Goal: Information Seeking & Learning: Find specific fact

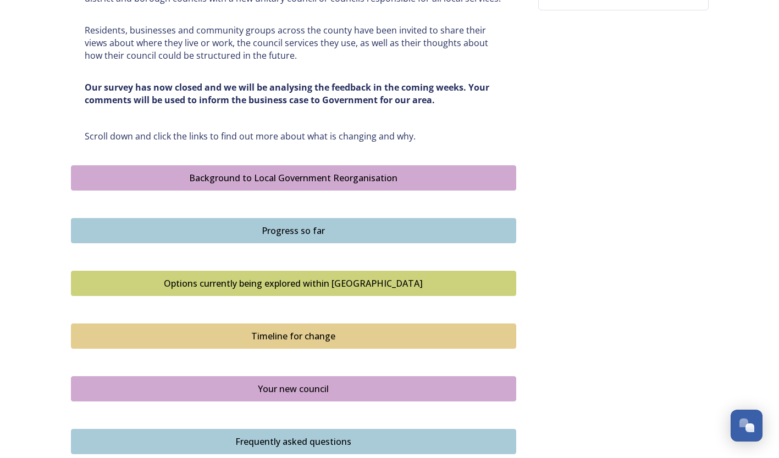
scroll to position [558, 0]
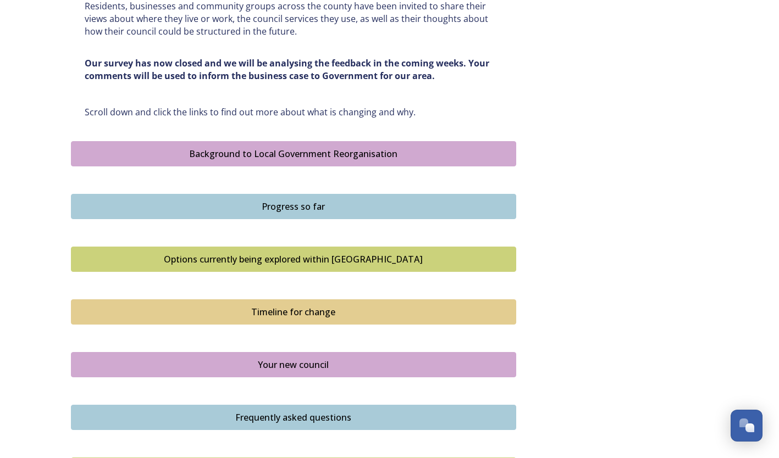
click at [122, 258] on div "Options currently being explored within [GEOGRAPHIC_DATA]" at bounding box center [293, 259] width 433 height 13
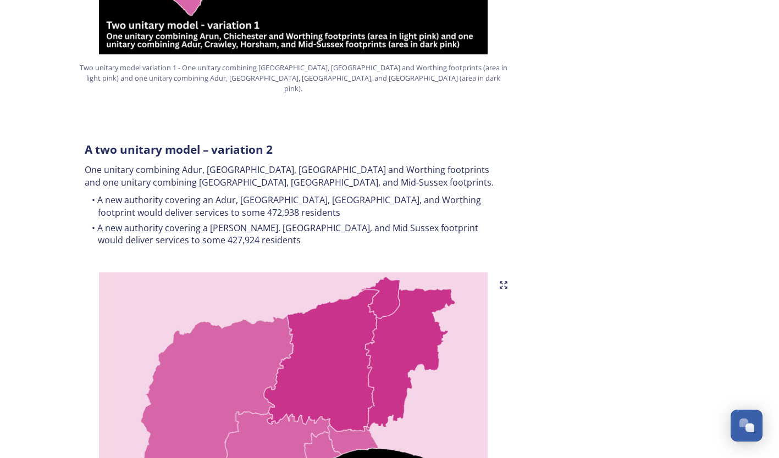
scroll to position [978, 0]
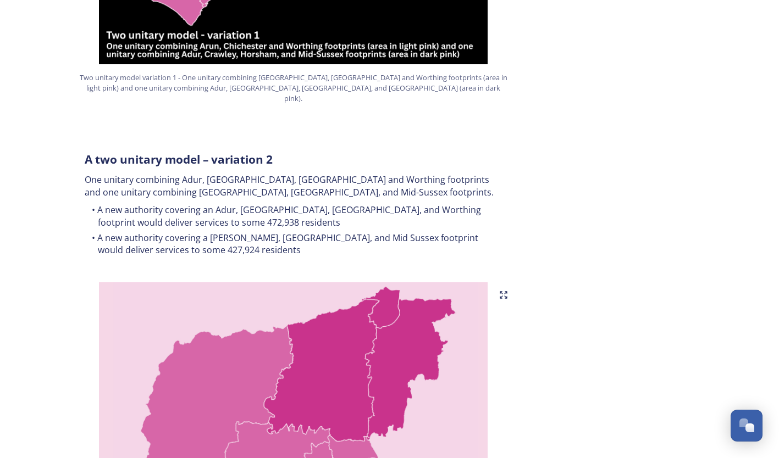
scroll to position [972, 0]
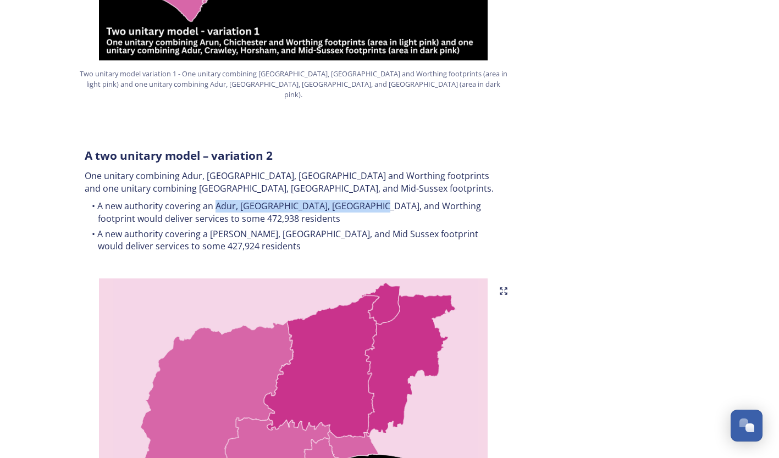
drag, startPoint x: 215, startPoint y: 182, endPoint x: 365, endPoint y: 189, distance: 150.2
click at [365, 200] on li "A new authority covering an Adur, [GEOGRAPHIC_DATA], [GEOGRAPHIC_DATA], and Wor…" at bounding box center [294, 212] width 418 height 25
copy li "Adur, Arun, [GEOGRAPHIC_DATA], and [GEOGRAPHIC_DATA]"
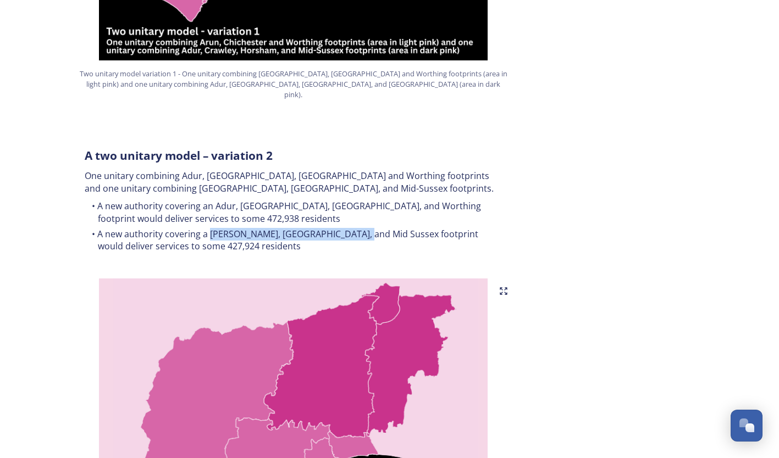
drag, startPoint x: 208, startPoint y: 209, endPoint x: 358, endPoint y: 217, distance: 150.3
click at [358, 228] on li "A new authority covering a [PERSON_NAME], [GEOGRAPHIC_DATA], and Mid Sussex foo…" at bounding box center [294, 240] width 418 height 25
drag, startPoint x: 134, startPoint y: 193, endPoint x: 165, endPoint y: 194, distance: 31.9
click at [165, 200] on li "A new authority covering an Adur, [GEOGRAPHIC_DATA], [GEOGRAPHIC_DATA], and Wor…" at bounding box center [294, 212] width 418 height 25
copy li "472,938"
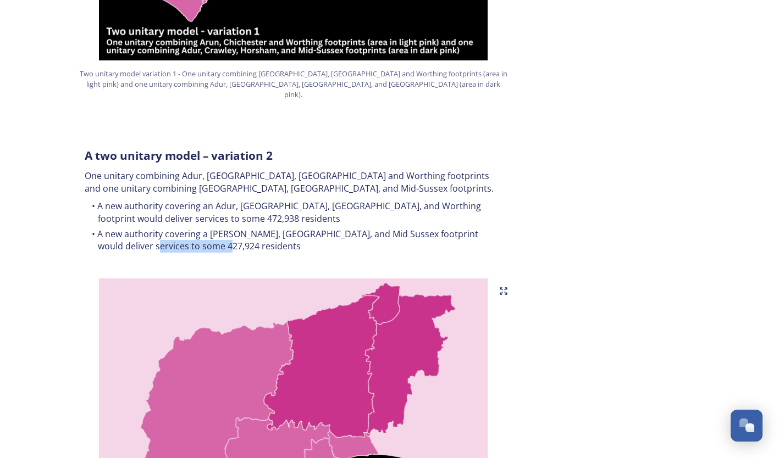
drag, startPoint x: 200, startPoint y: 223, endPoint x: 121, endPoint y: 223, distance: 78.0
click at [121, 228] on li "A new authority covering a [PERSON_NAME], [GEOGRAPHIC_DATA], and Mid Sussex foo…" at bounding box center [294, 240] width 418 height 25
drag, startPoint x: 121, startPoint y: 223, endPoint x: 154, endPoint y: 220, distance: 32.5
click at [154, 228] on li "A new authority covering a [PERSON_NAME], [GEOGRAPHIC_DATA], and Mid Sussex foo…" at bounding box center [294, 240] width 418 height 25
click at [139, 228] on li "A new authority covering a [PERSON_NAME], [GEOGRAPHIC_DATA], and Mid Sussex foo…" at bounding box center [294, 240] width 418 height 25
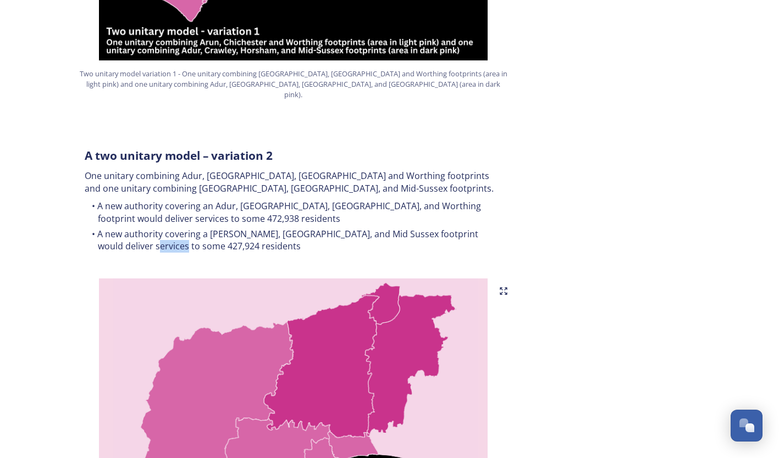
drag, startPoint x: 155, startPoint y: 223, endPoint x: 124, endPoint y: 220, distance: 31.4
click at [124, 228] on li "A new authority covering a [PERSON_NAME], [GEOGRAPHIC_DATA], and Mid Sussex foo…" at bounding box center [294, 240] width 418 height 25
copy li "427,924"
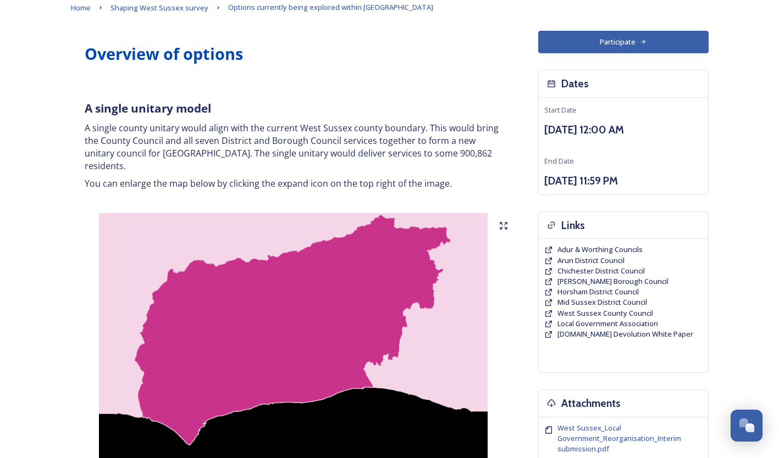
scroll to position [54, 0]
drag, startPoint x: 388, startPoint y: 153, endPoint x: 419, endPoint y: 156, distance: 31.4
click at [419, 156] on p "A single county unitary would align with the current West Sussex county boundar…" at bounding box center [294, 147] width 418 height 50
copy p "900,862"
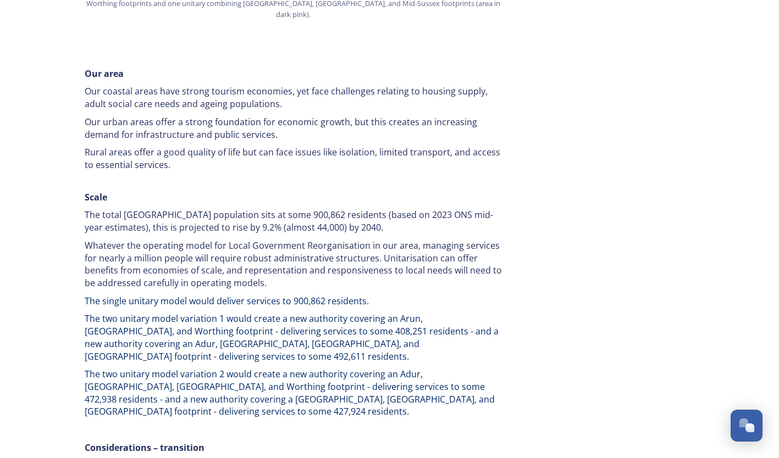
scroll to position [1543, 0]
